Goal: Task Accomplishment & Management: Complete application form

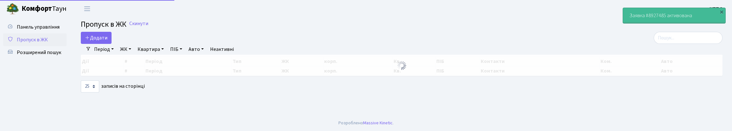
select select "25"
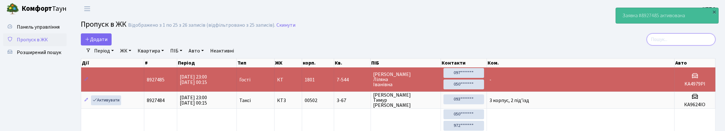
click at [698, 45] on input "search" at bounding box center [680, 39] width 69 height 12
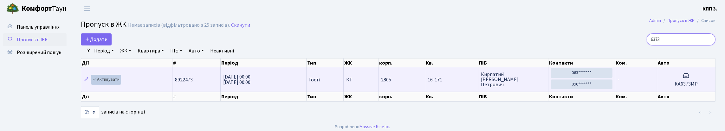
type input "6373"
click at [112, 84] on link "Активувати" at bounding box center [106, 79] width 30 height 10
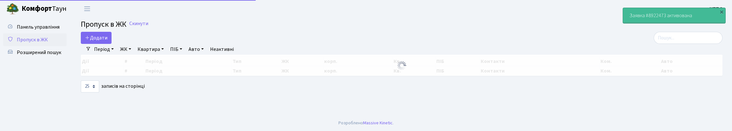
select select "25"
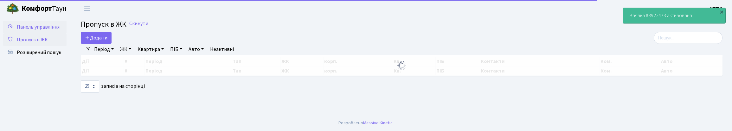
click at [33, 30] on span "Панель управління" at bounding box center [38, 26] width 43 height 7
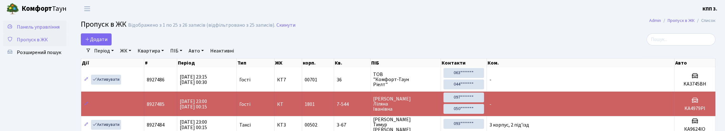
click at [29, 30] on span "Панель управління" at bounding box center [38, 26] width 43 height 7
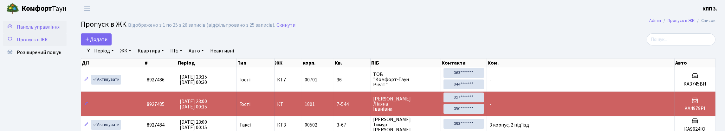
click at [29, 30] on span "Панель управління" at bounding box center [38, 26] width 43 height 7
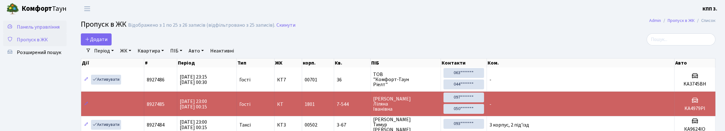
click at [29, 30] on span "Панель управління" at bounding box center [38, 26] width 43 height 7
click at [567, 40] on div at bounding box center [612, 39] width 205 height 12
click at [678, 43] on input "search" at bounding box center [680, 39] width 69 height 12
click at [22, 30] on span "Панель управління" at bounding box center [38, 26] width 43 height 7
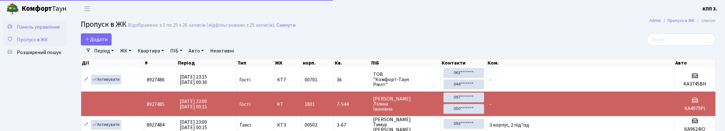
click at [23, 30] on span "Панель управління" at bounding box center [38, 26] width 43 height 7
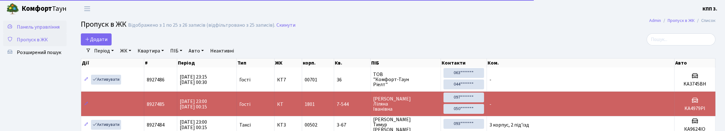
click at [33, 30] on span "Панель управління" at bounding box center [38, 26] width 43 height 7
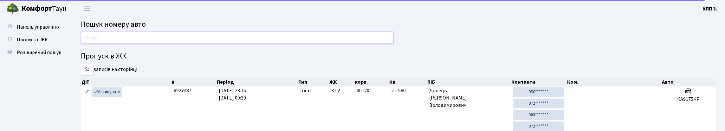
click at [135, 42] on input "text" at bounding box center [237, 38] width 312 height 12
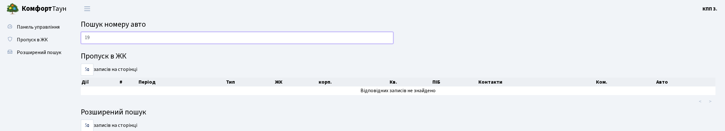
type input "1"
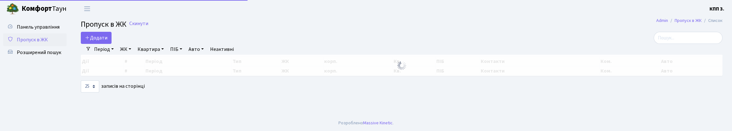
select select "25"
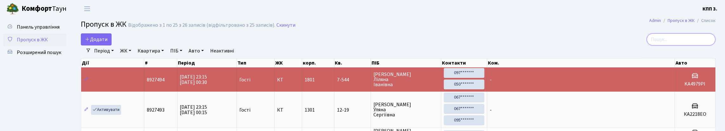
click at [684, 45] on input "search" at bounding box center [680, 39] width 69 height 12
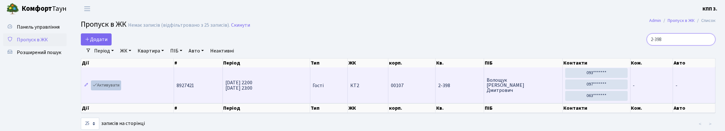
type input "2-398"
click at [114, 90] on link "Активувати" at bounding box center [106, 85] width 30 height 10
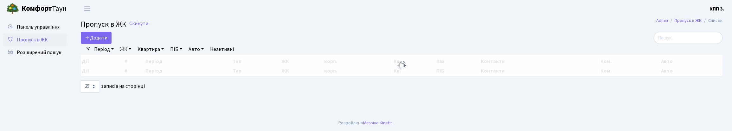
select select "25"
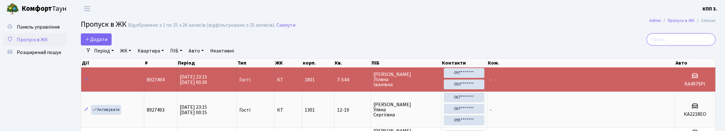
click at [646, 38] on input "search" at bounding box center [680, 39] width 69 height 12
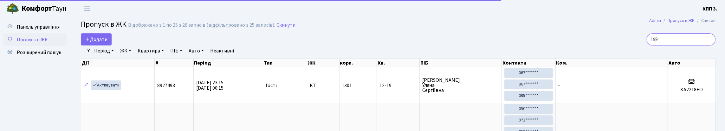
type input "1991"
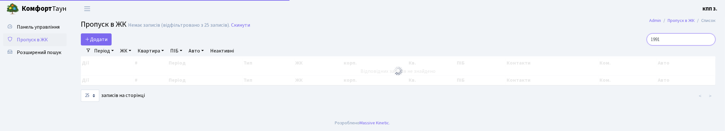
click at [707, 45] on input "1991" at bounding box center [680, 39] width 69 height 12
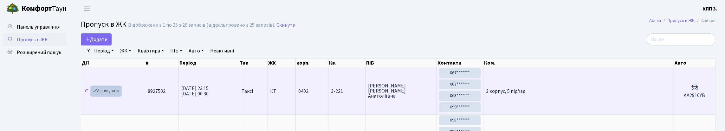
click at [118, 96] on link "Активувати" at bounding box center [106, 91] width 30 height 10
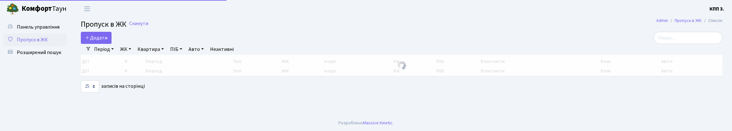
select select "25"
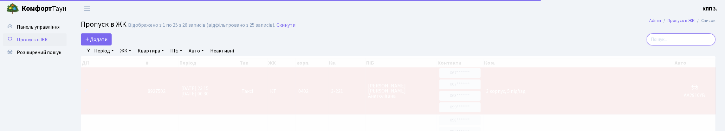
click at [676, 39] on input "search" at bounding box center [680, 39] width 69 height 12
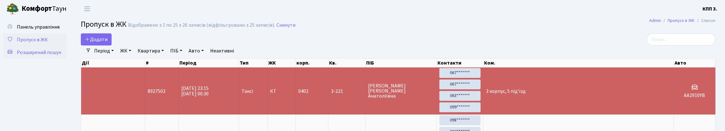
click at [34, 56] on span "Розширений пошук" at bounding box center [39, 52] width 44 height 7
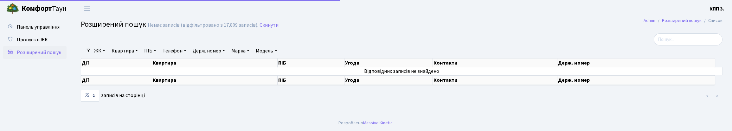
select select "25"
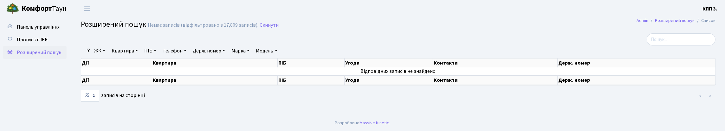
click at [227, 56] on link "Держ. номер" at bounding box center [208, 50] width 37 height 11
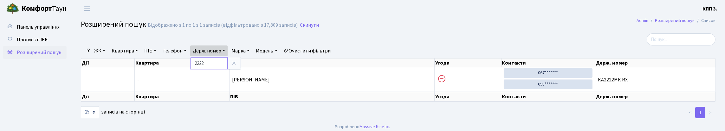
type input "2222"
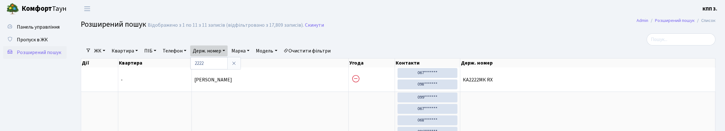
click at [333, 56] on link "Очистити фільтри" at bounding box center [307, 50] width 52 height 11
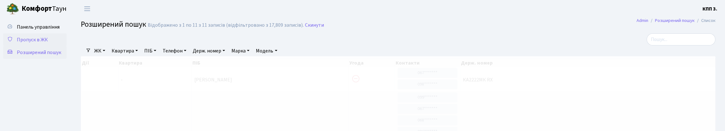
click at [26, 43] on span "Пропуск в ЖК" at bounding box center [32, 39] width 31 height 7
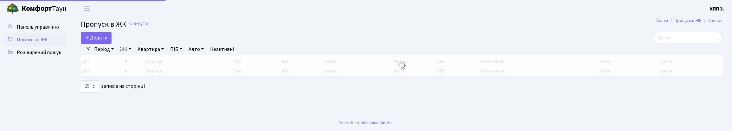
select select "25"
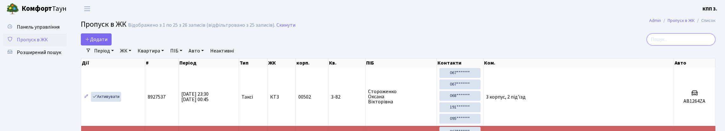
click at [677, 45] on input "search" at bounding box center [680, 39] width 69 height 12
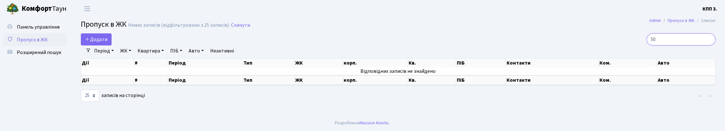
type input "5"
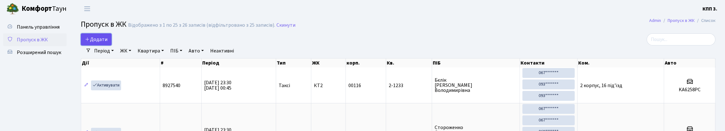
click at [104, 43] on span "Додати" at bounding box center [96, 39] width 22 height 7
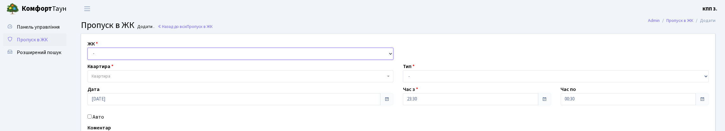
click at [111, 60] on select "- КТ, вул. Регенераторна, 4 КТ2, просп. Соборності, 17 КТ3, вул. Березнева, 16 …" at bounding box center [240, 54] width 306 height 12
select select "271"
click at [89, 55] on select "- КТ, вул. Регенераторна, 4 КТ2, просп. Соборності, 17 КТ3, вул. Березнева, 16 …" at bounding box center [240, 54] width 306 height 12
select select
click at [126, 82] on span "Квартира" at bounding box center [240, 76] width 306 height 12
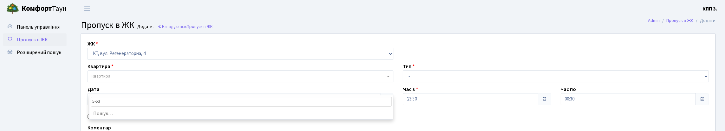
type input "5-534"
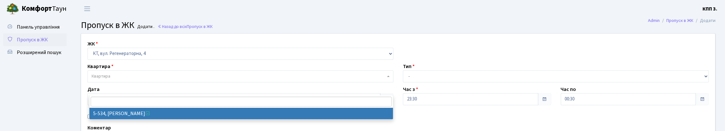
click at [33, 43] on span "Пропуск в ЖК" at bounding box center [32, 39] width 31 height 7
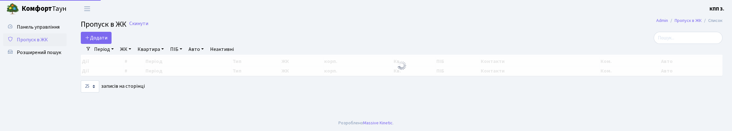
select select "25"
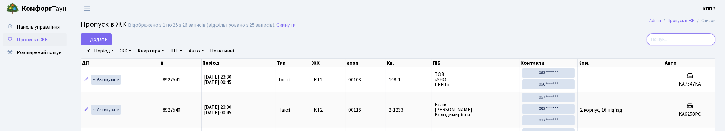
click at [683, 45] on input "search" at bounding box center [680, 39] width 69 height 12
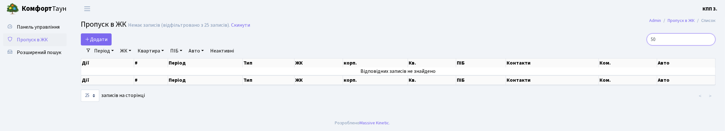
type input "5"
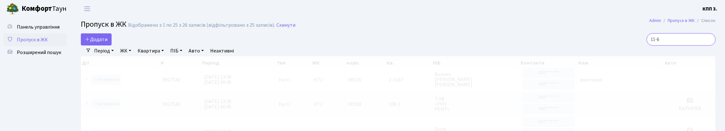
type input "11-67"
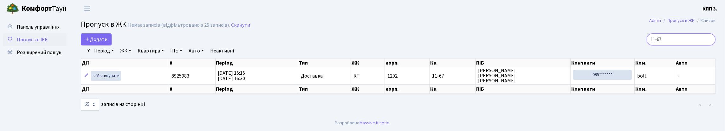
click at [707, 44] on input "11-67" at bounding box center [680, 39] width 69 height 12
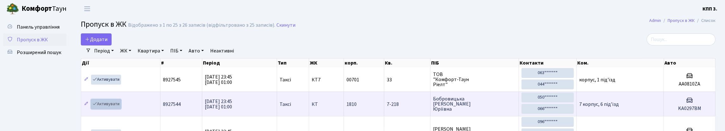
click at [107, 109] on link "Активувати" at bounding box center [106, 104] width 30 height 10
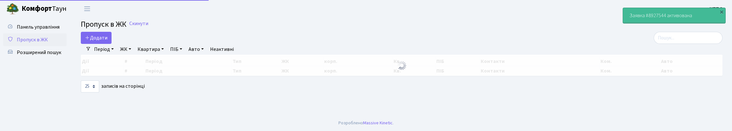
select select "25"
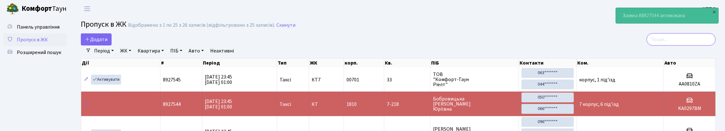
click at [675, 42] on input "search" at bounding box center [680, 39] width 69 height 12
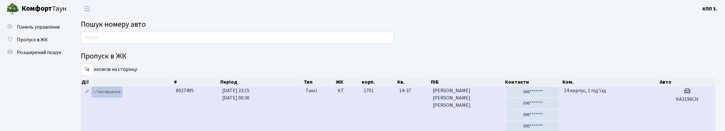
click at [121, 97] on link "Активувати" at bounding box center [107, 92] width 30 height 10
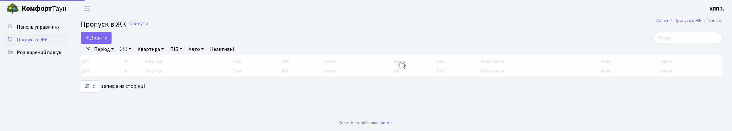
select select "25"
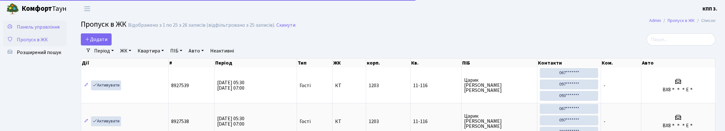
click at [26, 30] on span "Панель управління" at bounding box center [38, 26] width 43 height 7
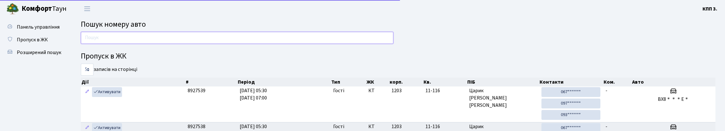
click at [99, 43] on input "text" at bounding box center [237, 38] width 312 height 12
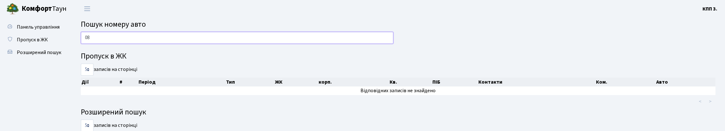
type input "0"
type input "5"
